Goal: Task Accomplishment & Management: Manage account settings

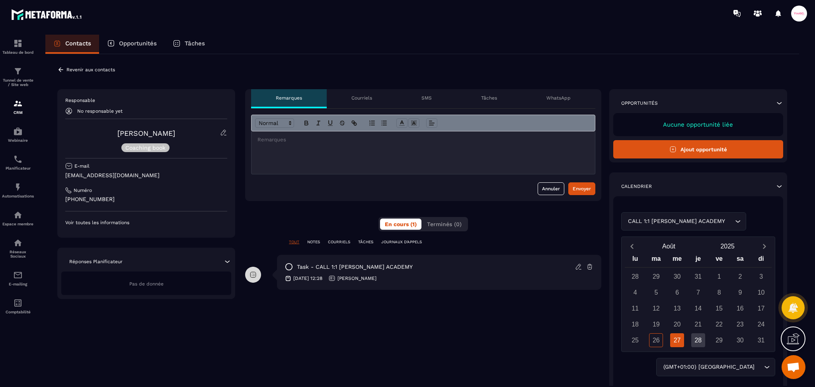
click at [704, 217] on div "CALL 1:1 [PERSON_NAME] ACADEMY Loading..." at bounding box center [698, 221] width 154 height 18
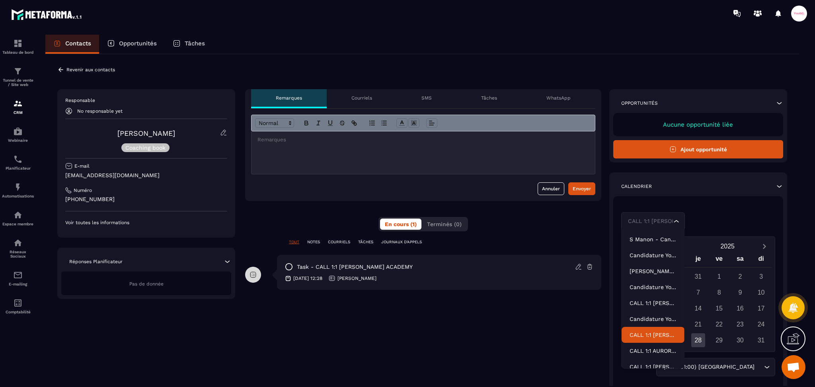
click at [709, 219] on div "CALL 1:1 [PERSON_NAME] ACADEMY Loading..." at bounding box center [698, 221] width 154 height 18
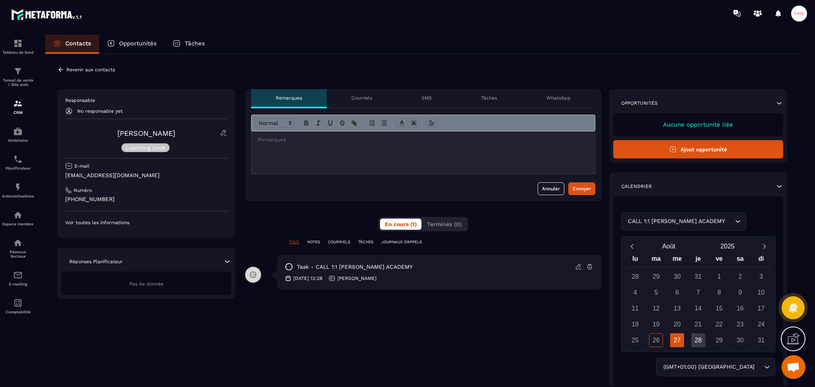
scroll to position [53, 0]
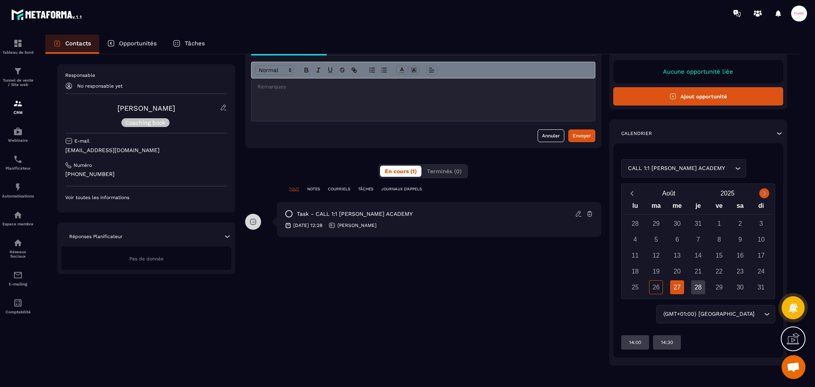
click at [765, 193] on icon "Next month" at bounding box center [764, 193] width 3 height 5
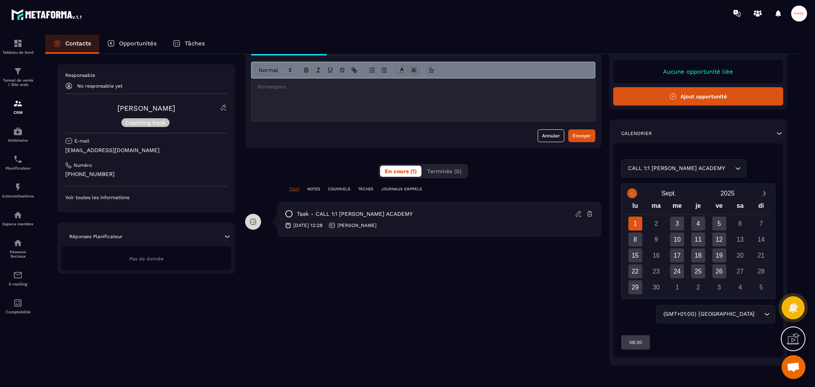
click at [630, 192] on icon "Previous month" at bounding box center [632, 193] width 8 height 8
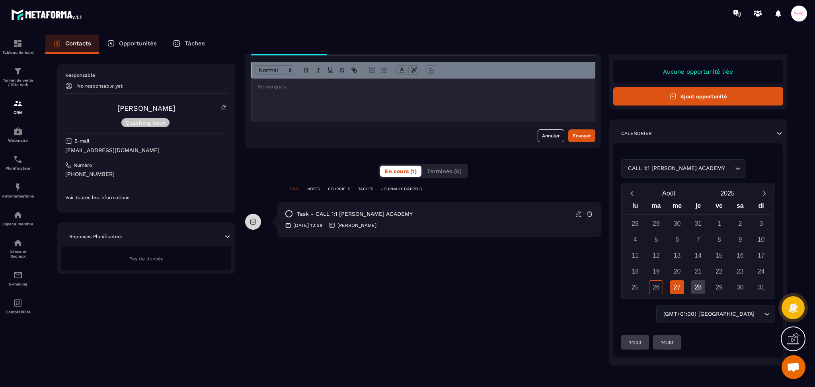
click at [703, 167] on div "CALL 1:1 [PERSON_NAME] ACADEMY Loading..." at bounding box center [698, 168] width 154 height 18
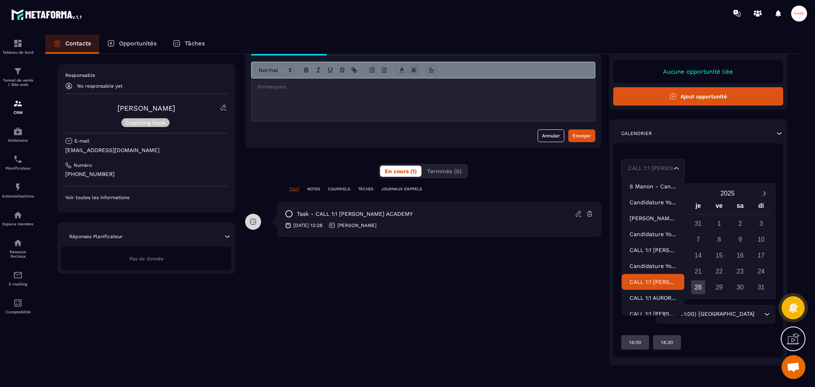
click at [641, 278] on p "CALL 1:1 [PERSON_NAME] ACADEMY" at bounding box center [653, 282] width 47 height 8
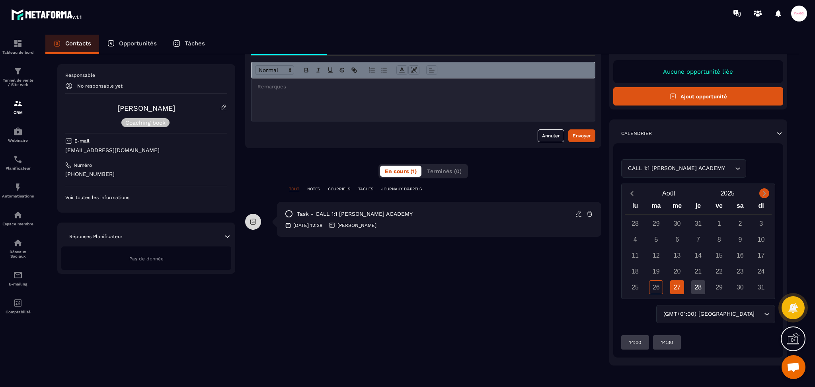
click at [763, 193] on icon "Next month" at bounding box center [764, 193] width 8 height 8
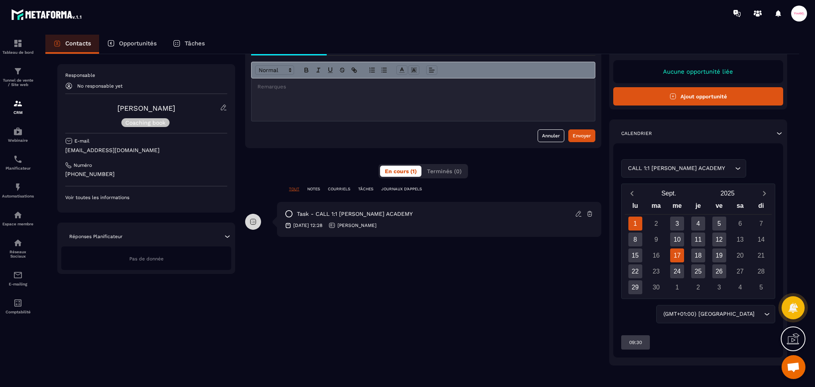
click at [676, 254] on div "17" at bounding box center [677, 255] width 14 height 14
click at [764, 190] on icon "Next month" at bounding box center [764, 193] width 8 height 8
click at [669, 162] on div "CALL 1:1 [PERSON_NAME] ACADEMY Loading..." at bounding box center [683, 168] width 125 height 18
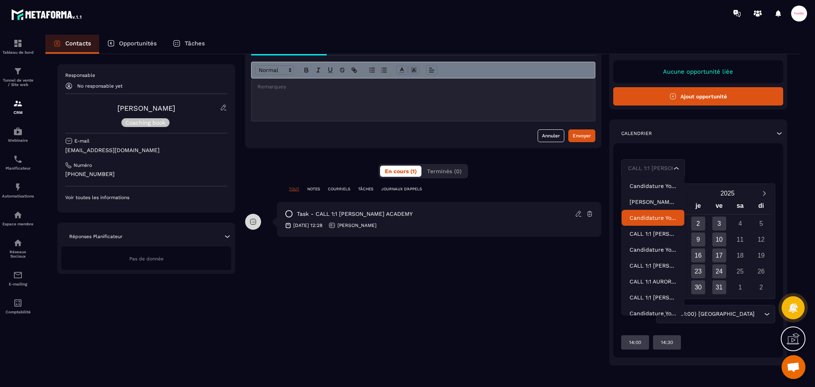
scroll to position [24, 0]
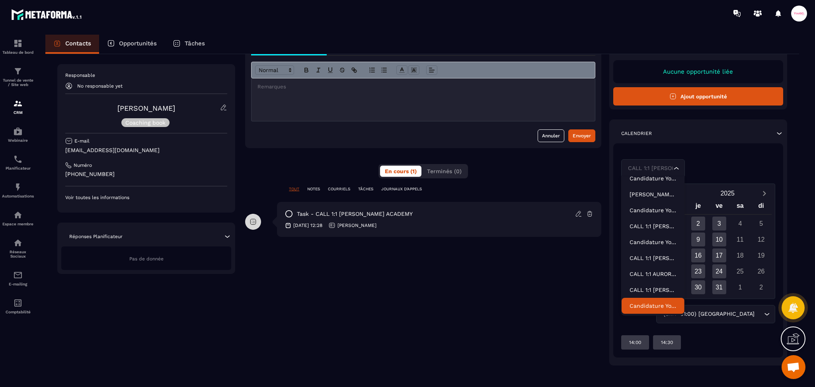
click at [652, 311] on li "Candidature YouGC Academy - SET" at bounding box center [653, 306] width 63 height 16
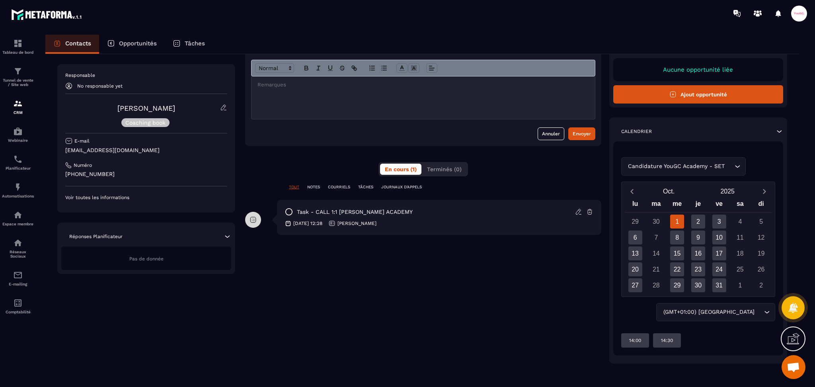
scroll to position [55, 0]
click at [634, 189] on icon "Previous month" at bounding box center [632, 191] width 8 height 8
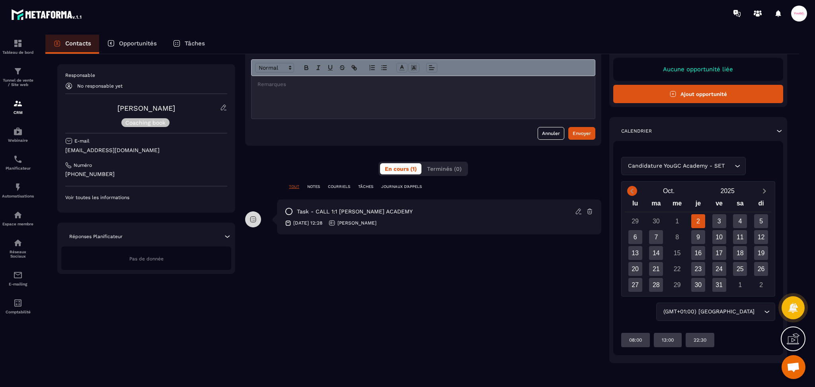
click at [634, 189] on icon "Previous month" at bounding box center [632, 191] width 8 height 8
click at [15, 70] on img at bounding box center [18, 71] width 10 height 10
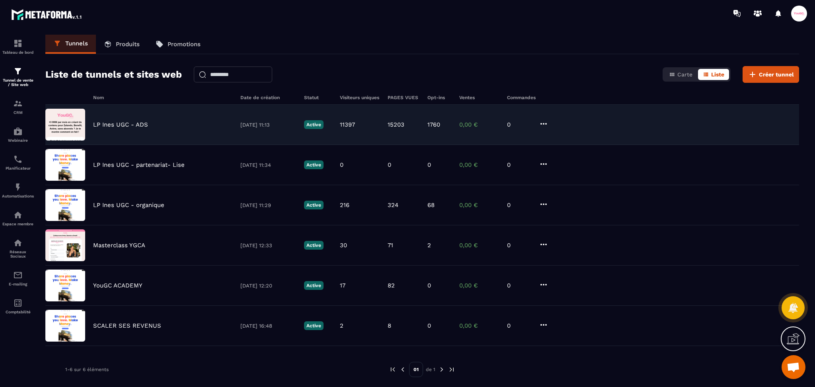
click at [131, 121] on p "LP Ines UGC - ADS" at bounding box center [120, 124] width 55 height 7
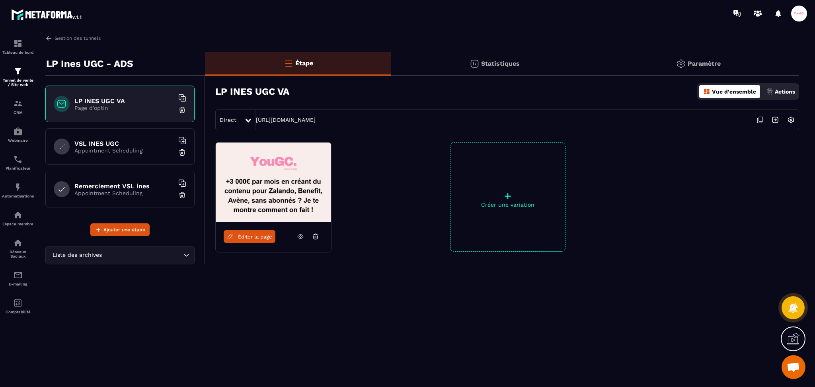
click at [182, 95] on icon at bounding box center [181, 97] width 5 height 5
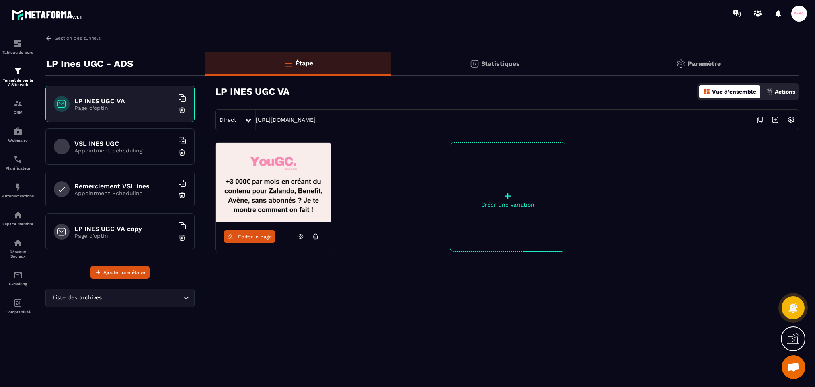
click at [178, 95] on icon at bounding box center [182, 98] width 8 height 8
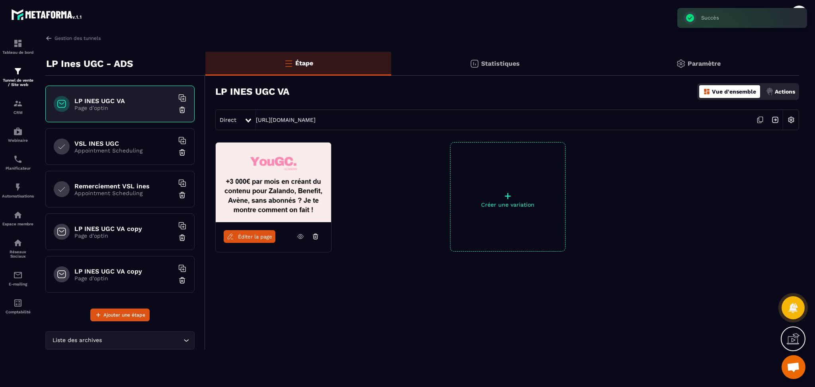
click at [182, 97] on icon at bounding box center [183, 99] width 5 height 5
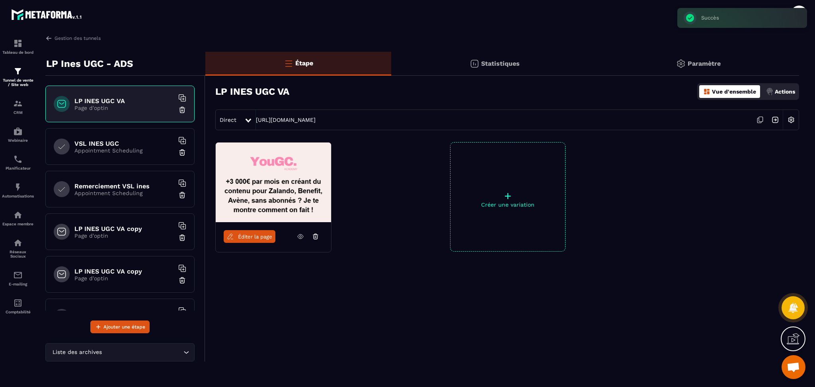
click at [183, 98] on icon at bounding box center [183, 99] width 0 height 2
click at [129, 143] on h6 "VSL INES UGC" at bounding box center [123, 144] width 99 height 8
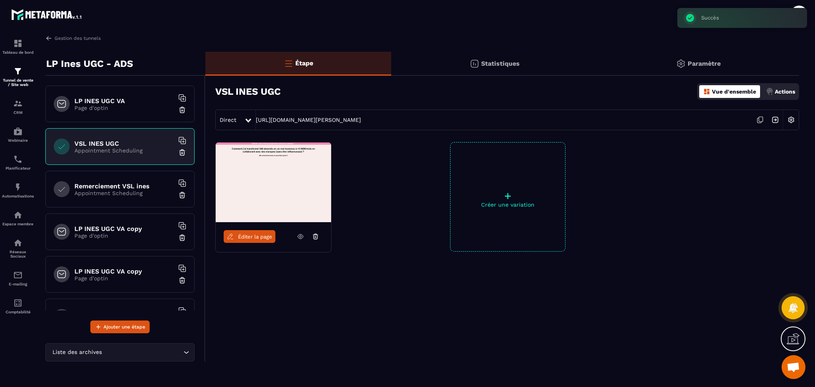
click at [183, 142] on icon at bounding box center [183, 141] width 0 height 2
click at [301, 237] on icon at bounding box center [300, 236] width 7 height 7
click at [11, 164] on div "Planificateur" at bounding box center [18, 162] width 32 height 16
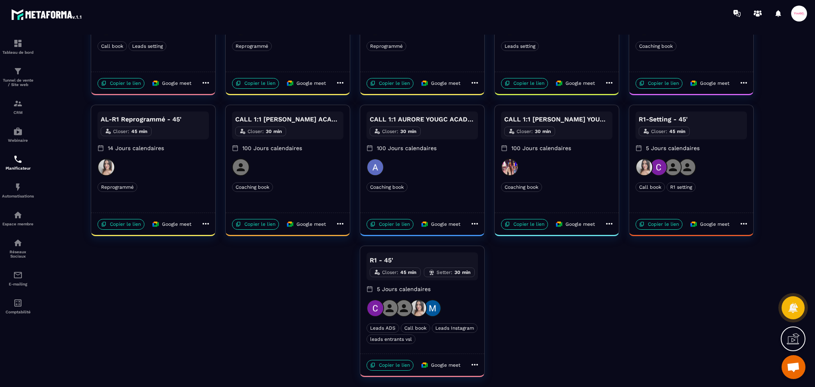
scroll to position [119, 0]
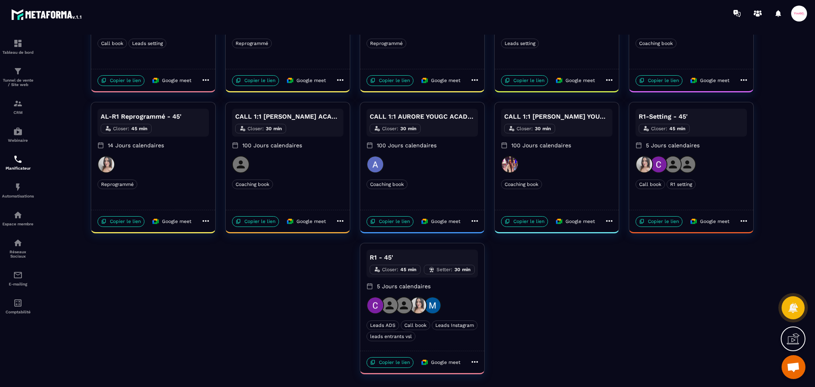
click at [472, 358] on icon at bounding box center [475, 362] width 10 height 10
click at [493, 340] on span "Modifier" at bounding box center [502, 340] width 29 height 8
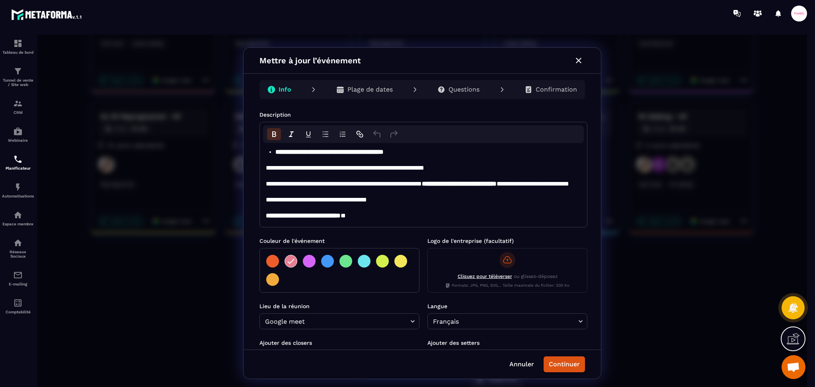
scroll to position [53, 0]
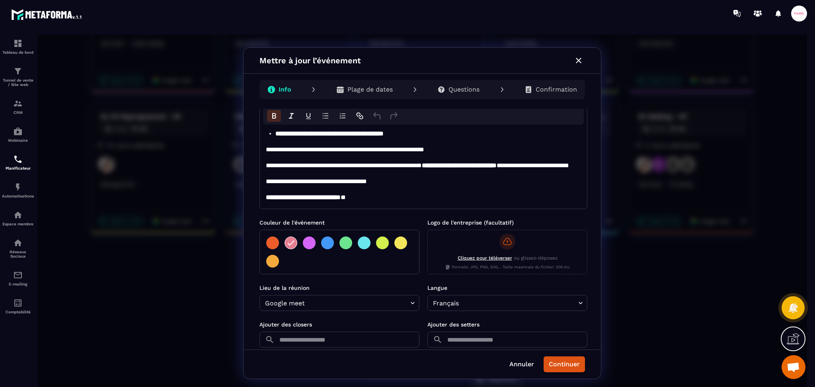
click at [373, 92] on p "Plage de dates" at bounding box center [369, 90] width 45 height 8
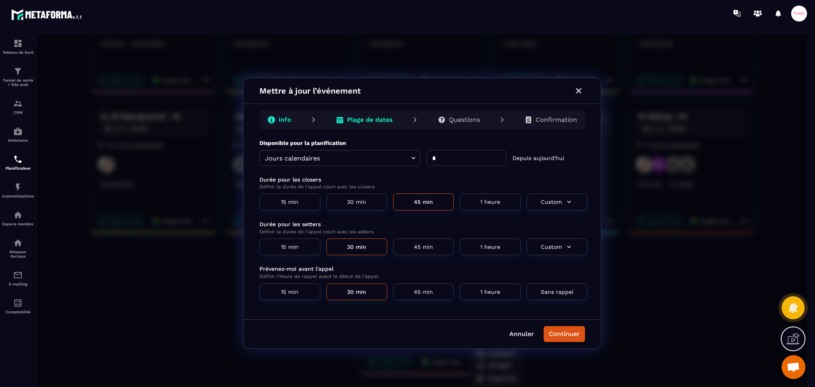
click at [445, 156] on input "*" at bounding box center [467, 158] width 80 height 16
type input "*"
click at [576, 329] on button "Continuer" at bounding box center [564, 334] width 41 height 16
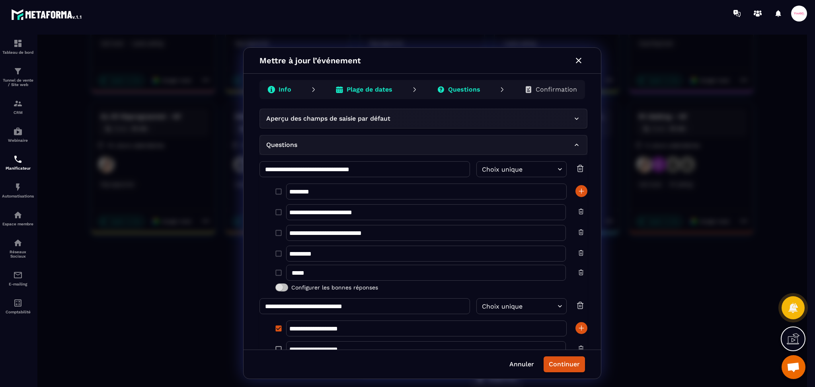
click at [559, 95] on div "Confirmation" at bounding box center [550, 90] width 65 height 16
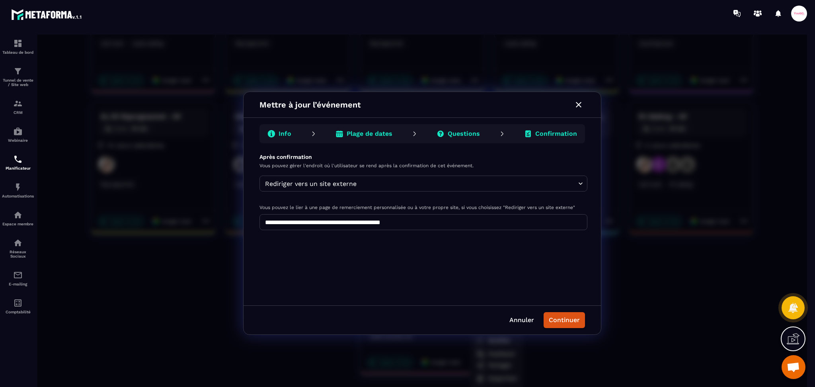
drag, startPoint x: 561, startPoint y: 316, endPoint x: 556, endPoint y: 266, distance: 50.3
click at [561, 314] on button "Continuer" at bounding box center [564, 320] width 41 height 16
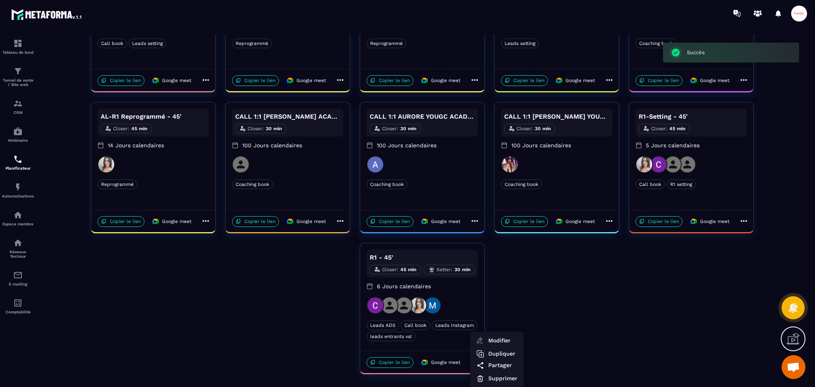
click at [742, 219] on div at bounding box center [422, 213] width 770 height 357
click at [743, 219] on icon at bounding box center [744, 221] width 10 height 10
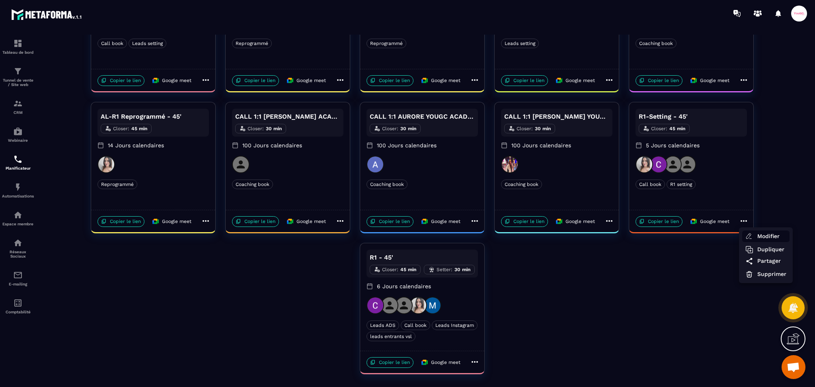
click at [767, 237] on span "Modifier" at bounding box center [771, 236] width 29 height 8
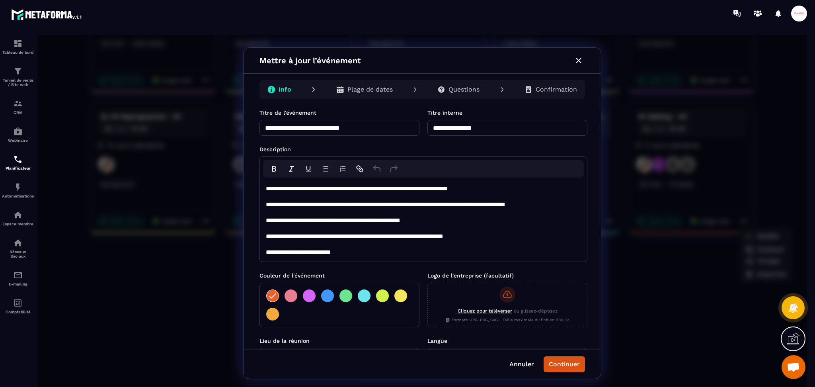
click at [364, 89] on p "Plage de dates" at bounding box center [369, 90] width 45 height 8
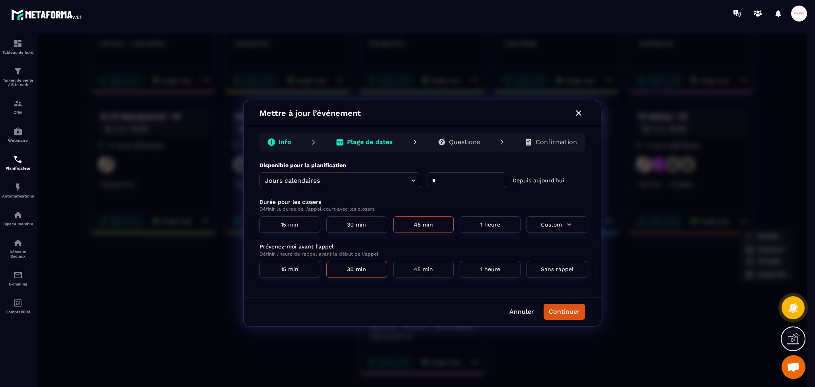
click at [456, 180] on input "*" at bounding box center [467, 180] width 80 height 16
type input "*"
click at [576, 319] on button "Continuer" at bounding box center [564, 312] width 41 height 16
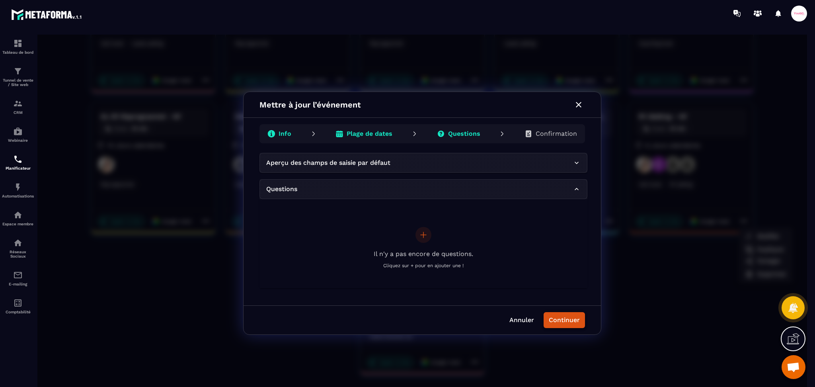
click at [573, 326] on button "Continuer" at bounding box center [564, 320] width 41 height 16
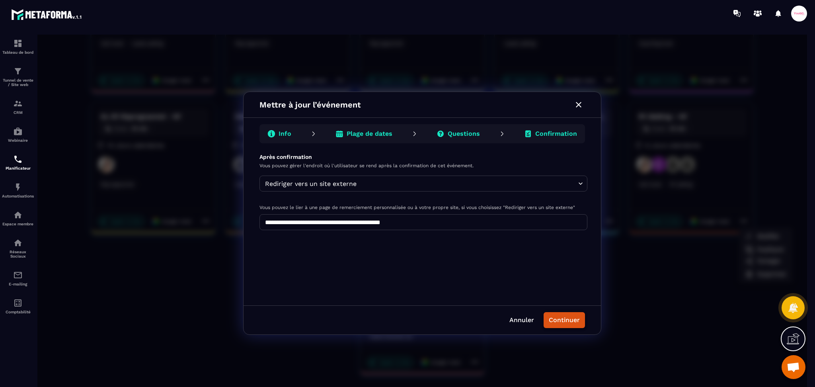
click at [560, 318] on button "Continuer" at bounding box center [564, 320] width 41 height 16
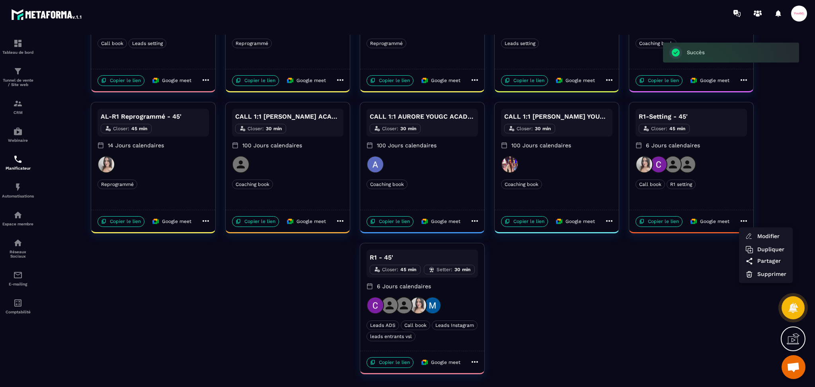
click at [631, 344] on div at bounding box center [422, 213] width 770 height 357
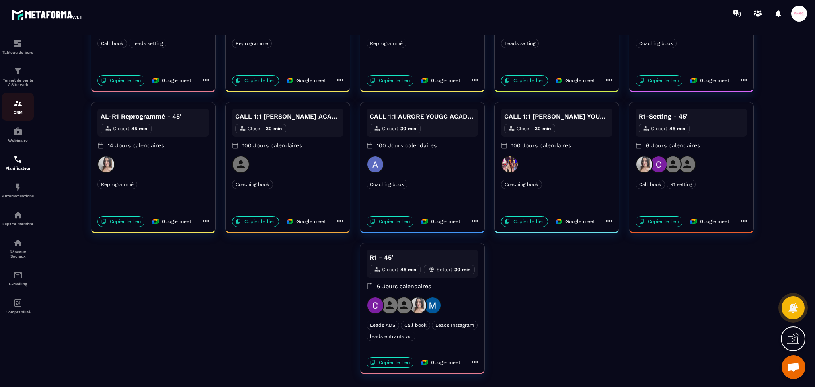
click at [21, 102] on img at bounding box center [18, 104] width 10 height 10
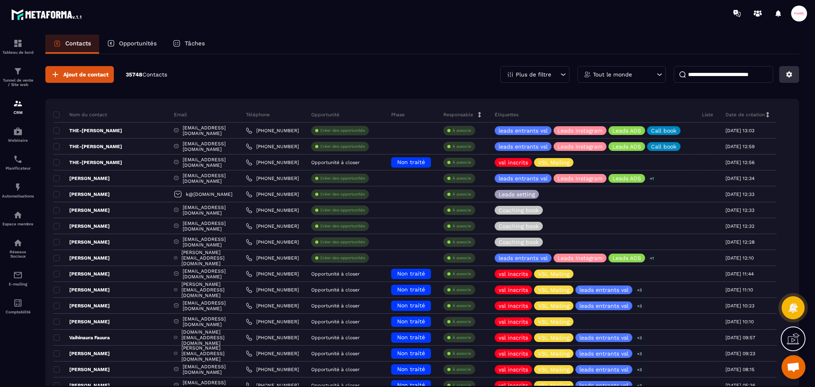
click at [789, 73] on icon at bounding box center [788, 74] width 7 height 7
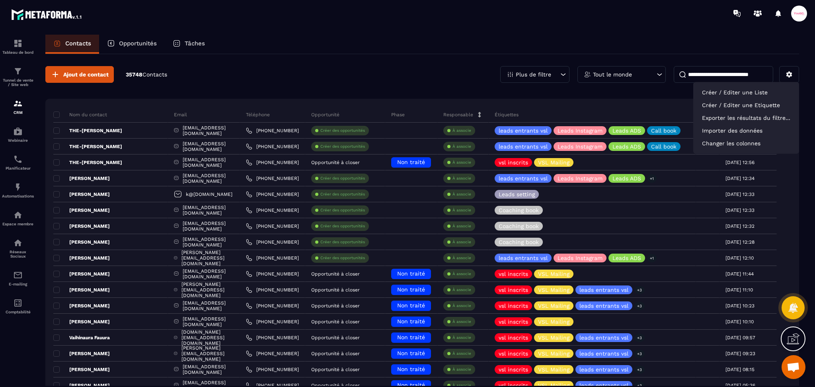
click at [352, 80] on div "Ajout de contact 35748 Contacts Plus de filtre Tout le monde Créer / Editer une…" at bounding box center [422, 74] width 754 height 17
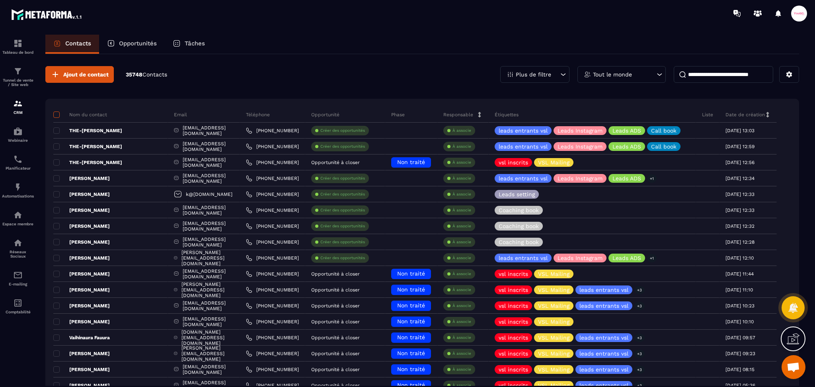
click at [58, 114] on span at bounding box center [56, 114] width 6 height 6
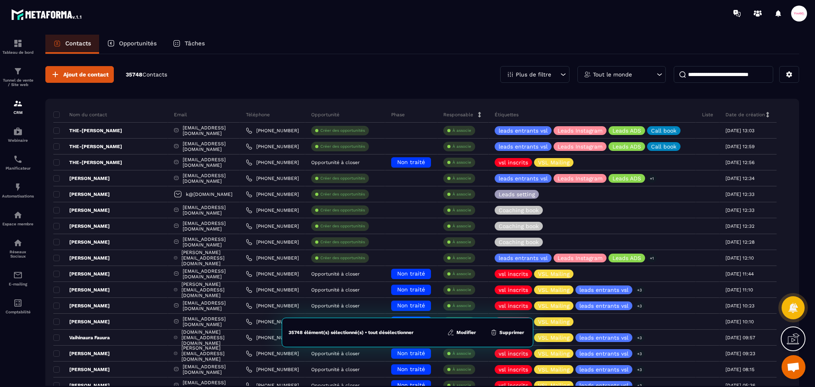
click at [569, 35] on div "Contacts Opportunités Tâches" at bounding box center [422, 44] width 754 height 19
click at [58, 115] on span at bounding box center [56, 114] width 6 height 6
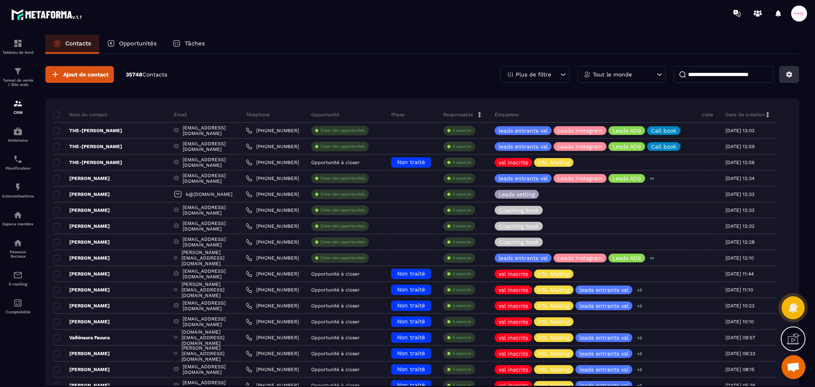
click at [785, 79] on button at bounding box center [789, 74] width 20 height 17
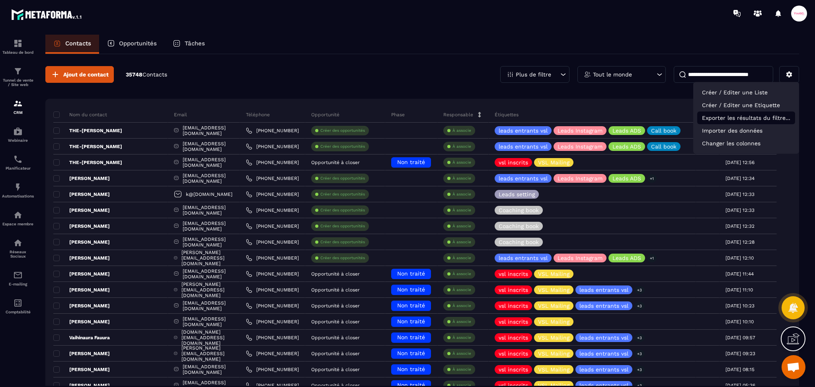
click at [736, 120] on p "Exporter les résultats du filtre..." at bounding box center [746, 117] width 98 height 13
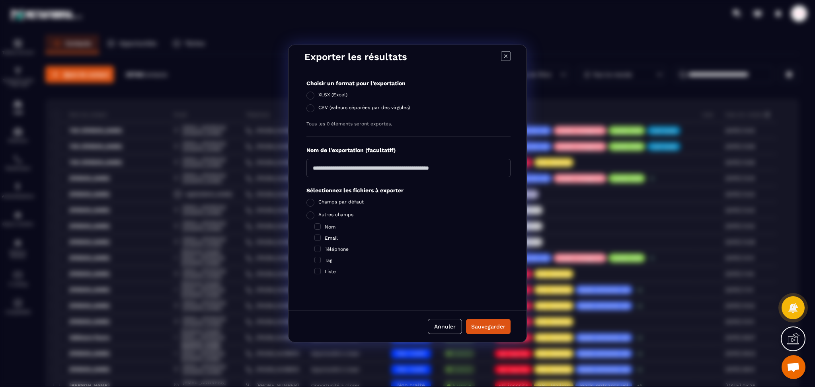
click at [365, 170] on input "Modal window" at bounding box center [408, 168] width 204 height 18
type input "**********"
click at [481, 329] on div "Sauvegarder" at bounding box center [488, 326] width 34 height 8
click at [317, 224] on span "Modal window" at bounding box center [317, 226] width 6 height 6
click at [316, 238] on span "Modal window" at bounding box center [317, 237] width 6 height 6
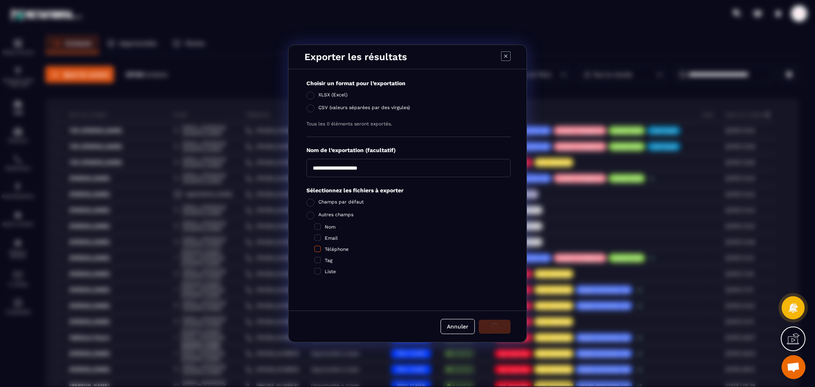
click at [316, 250] on span "Modal window" at bounding box center [317, 249] width 6 height 6
click at [318, 260] on span "Modal window" at bounding box center [317, 260] width 6 height 6
click at [318, 273] on span "Modal window" at bounding box center [317, 271] width 6 height 6
click at [462, 326] on button "Annuler" at bounding box center [457, 326] width 34 height 15
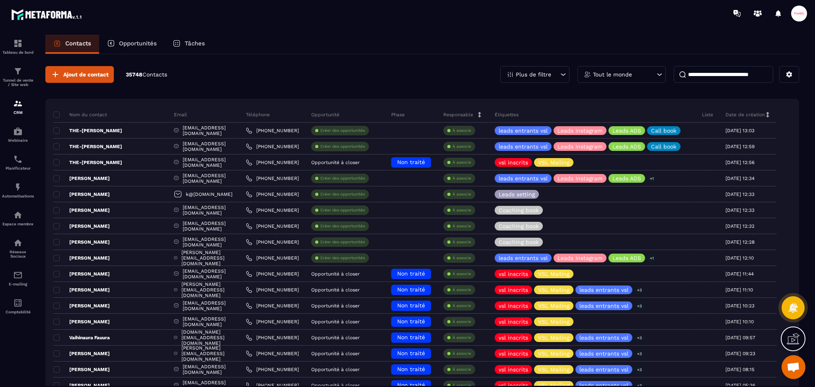
drag, startPoint x: 56, startPoint y: 115, endPoint x: 171, endPoint y: 106, distance: 115.4
click at [56, 115] on span at bounding box center [56, 114] width 6 height 6
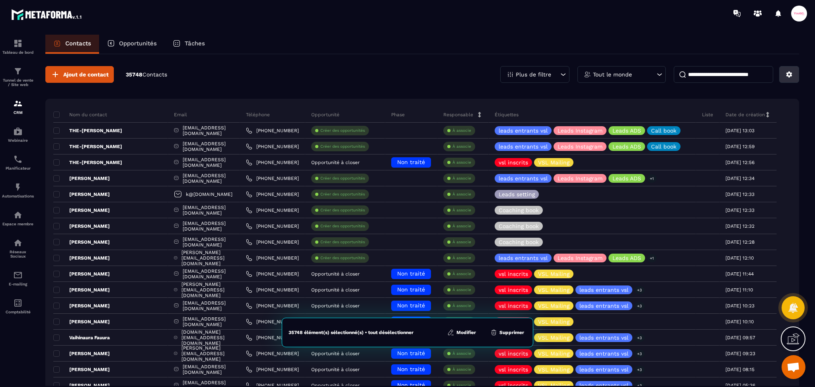
click at [793, 72] on button at bounding box center [789, 74] width 20 height 17
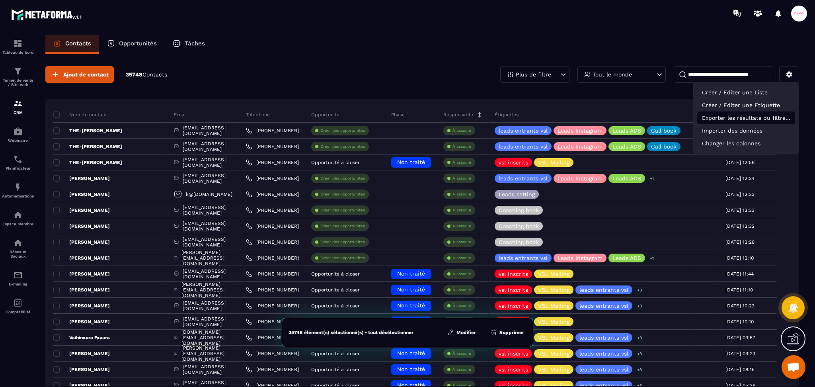
click at [728, 119] on p "Exporter les résultats du filtre..." at bounding box center [746, 117] width 98 height 13
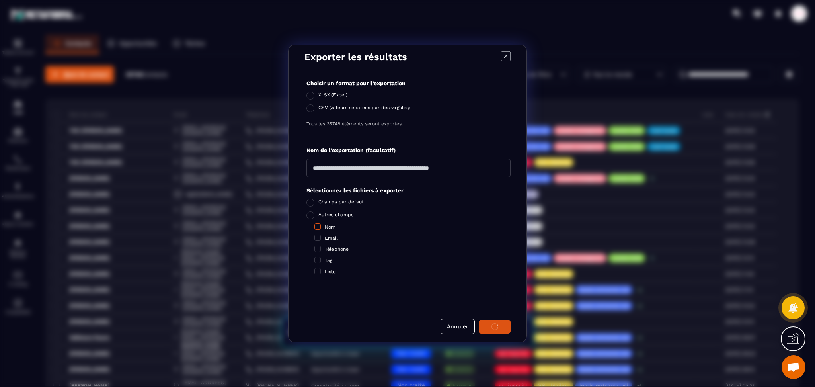
click at [318, 227] on span "Modal window" at bounding box center [317, 226] width 6 height 6
click at [318, 239] on span "Modal window" at bounding box center [317, 237] width 6 height 6
click at [316, 248] on span "Modal window" at bounding box center [317, 249] width 6 height 6
click at [318, 259] on span "Modal window" at bounding box center [317, 260] width 6 height 6
click at [318, 271] on span "Modal window" at bounding box center [317, 271] width 6 height 6
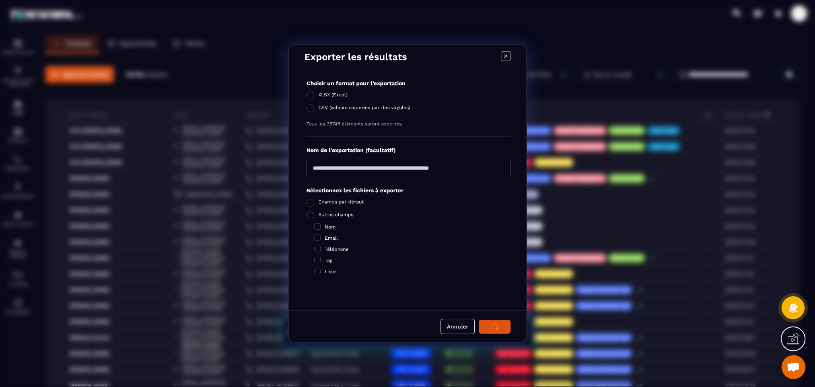
click at [417, 169] on input "Modal window" at bounding box center [408, 168] width 204 height 18
type input "**********"
click at [508, 57] on icon "Modal window" at bounding box center [506, 56] width 10 height 10
